Goal: Check status

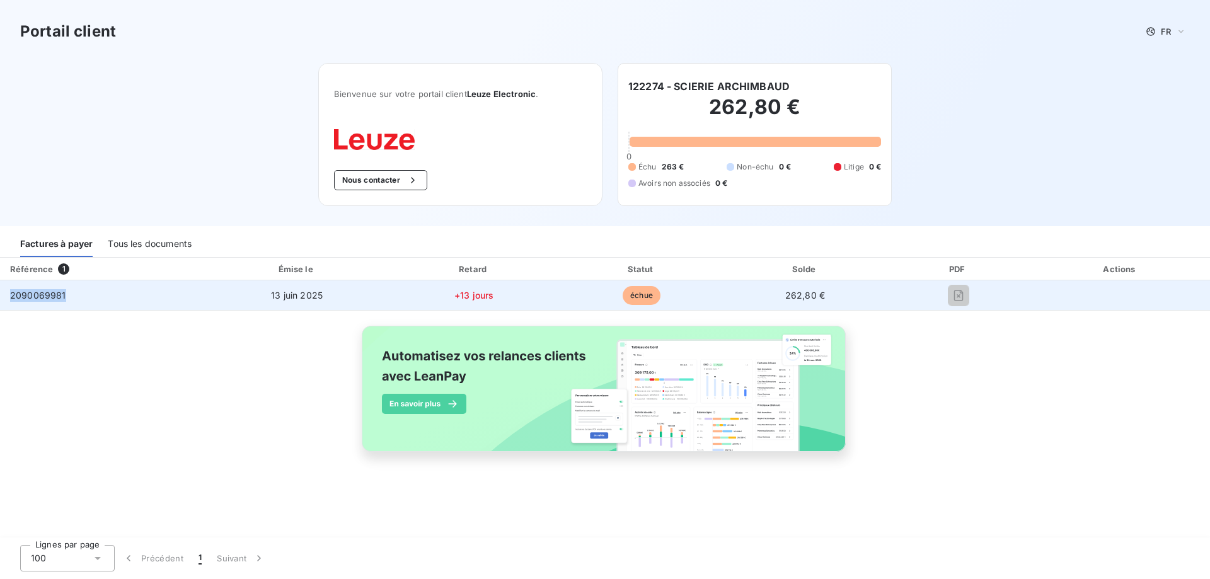
drag, startPoint x: 64, startPoint y: 292, endPoint x: 11, endPoint y: 294, distance: 53.6
click at [11, 294] on td "2090069981" at bounding box center [102, 295] width 205 height 30
copy span "2090069981"
click at [45, 295] on span "2090069981" at bounding box center [38, 295] width 56 height 11
click at [299, 291] on span "13 juin 2025" at bounding box center [297, 295] width 52 height 11
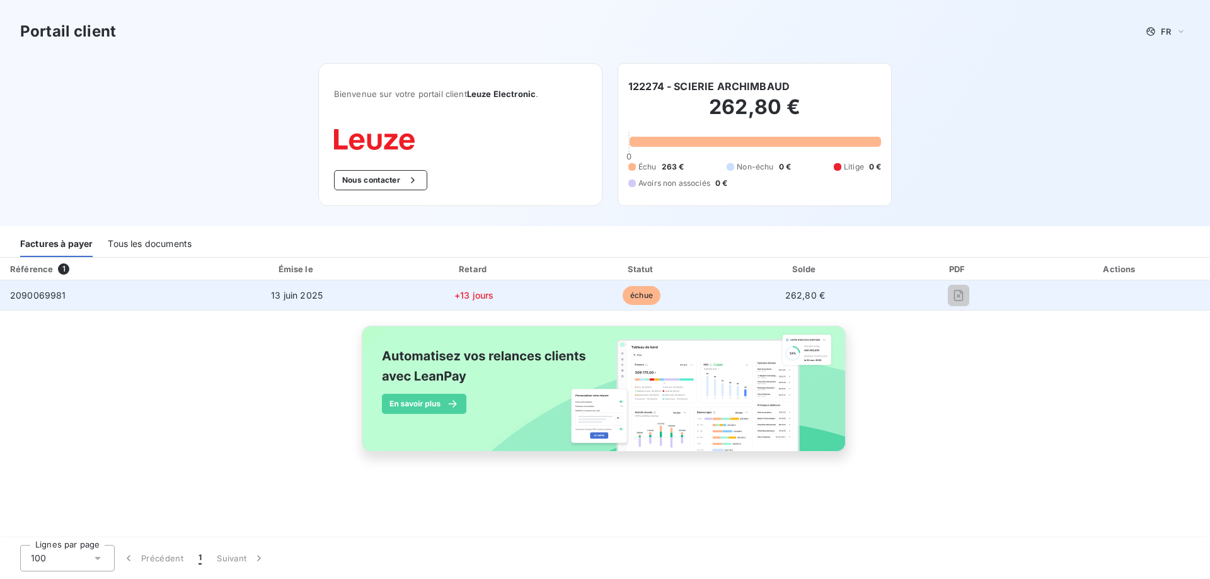
drag, startPoint x: 461, startPoint y: 300, endPoint x: 565, endPoint y: 297, distance: 104.0
click at [464, 299] on span "+13 jours" at bounding box center [473, 295] width 39 height 11
drag, startPoint x: 628, startPoint y: 292, endPoint x: 639, endPoint y: 292, distance: 10.7
click at [630, 292] on span "échue" at bounding box center [642, 295] width 38 height 19
drag, startPoint x: 798, startPoint y: 288, endPoint x: 800, endPoint y: 297, distance: 9.0
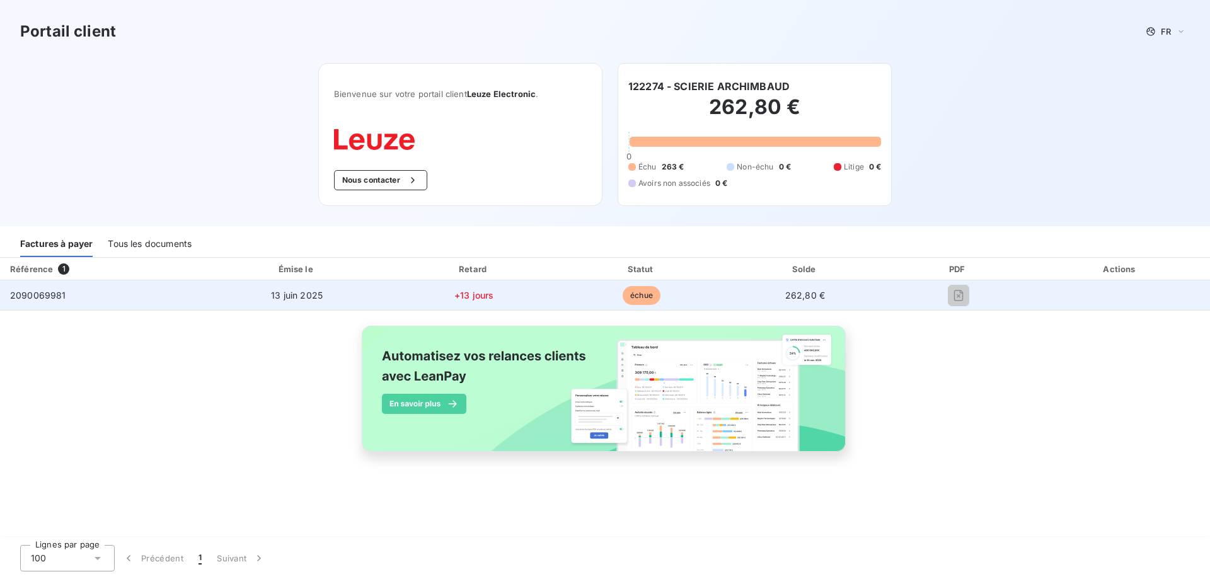
click at [798, 289] on td "262,80 €" at bounding box center [804, 295] width 161 height 30
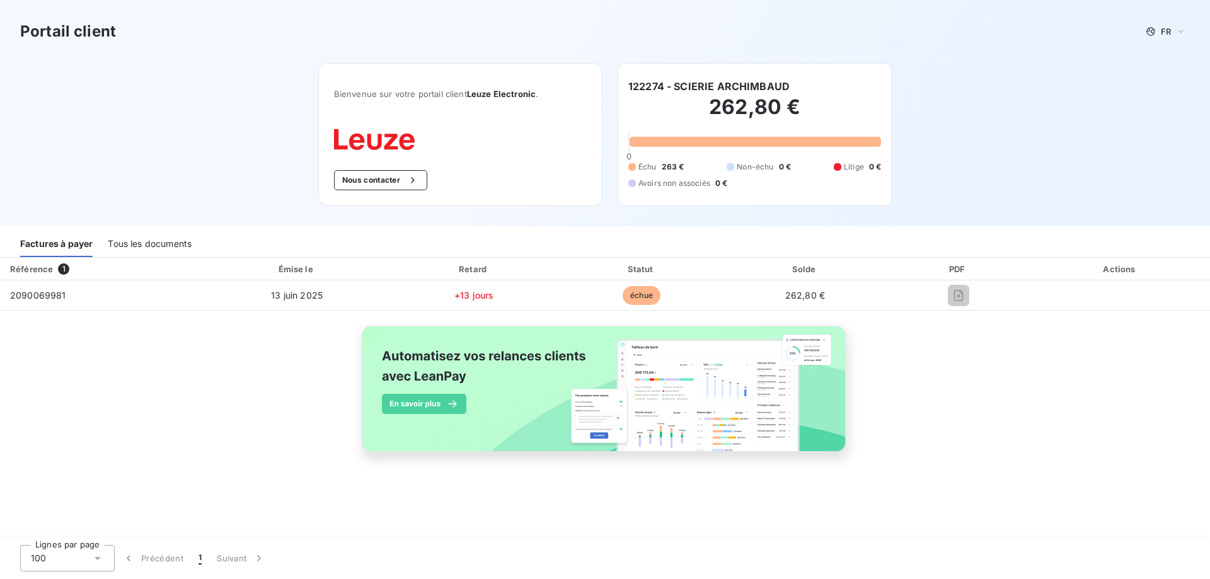
click at [152, 244] on div "Tous les documents" at bounding box center [150, 244] width 84 height 26
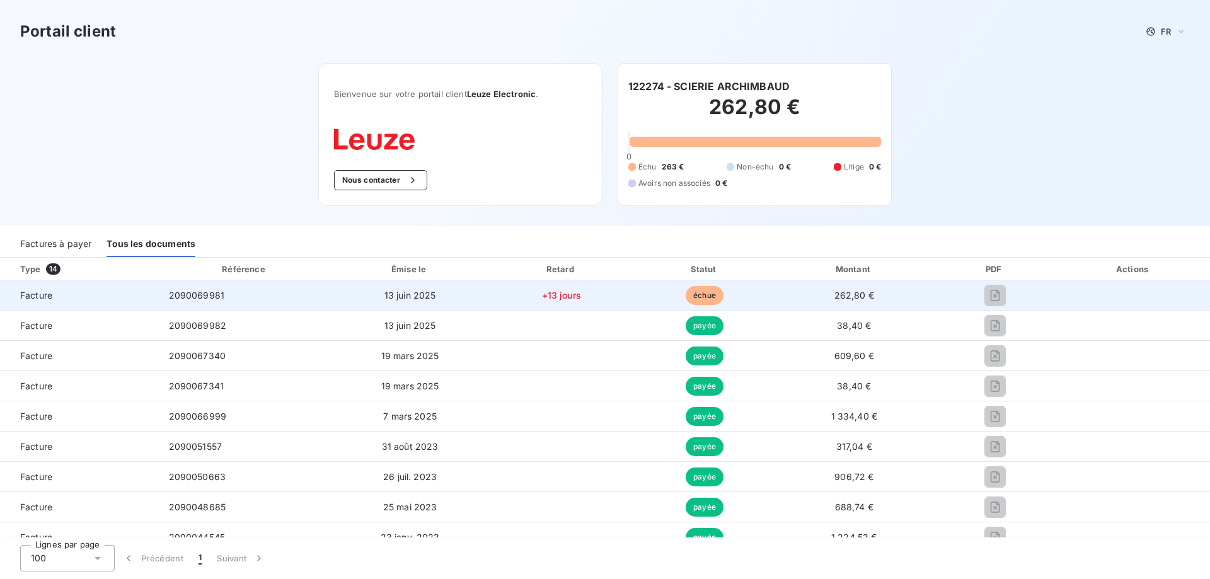
click at [219, 296] on span "2090069981" at bounding box center [197, 295] width 56 height 11
click at [193, 292] on span "2090069981" at bounding box center [197, 295] width 56 height 11
click at [1011, 297] on div at bounding box center [995, 295] width 104 height 20
